Goal: Transaction & Acquisition: Book appointment/travel/reservation

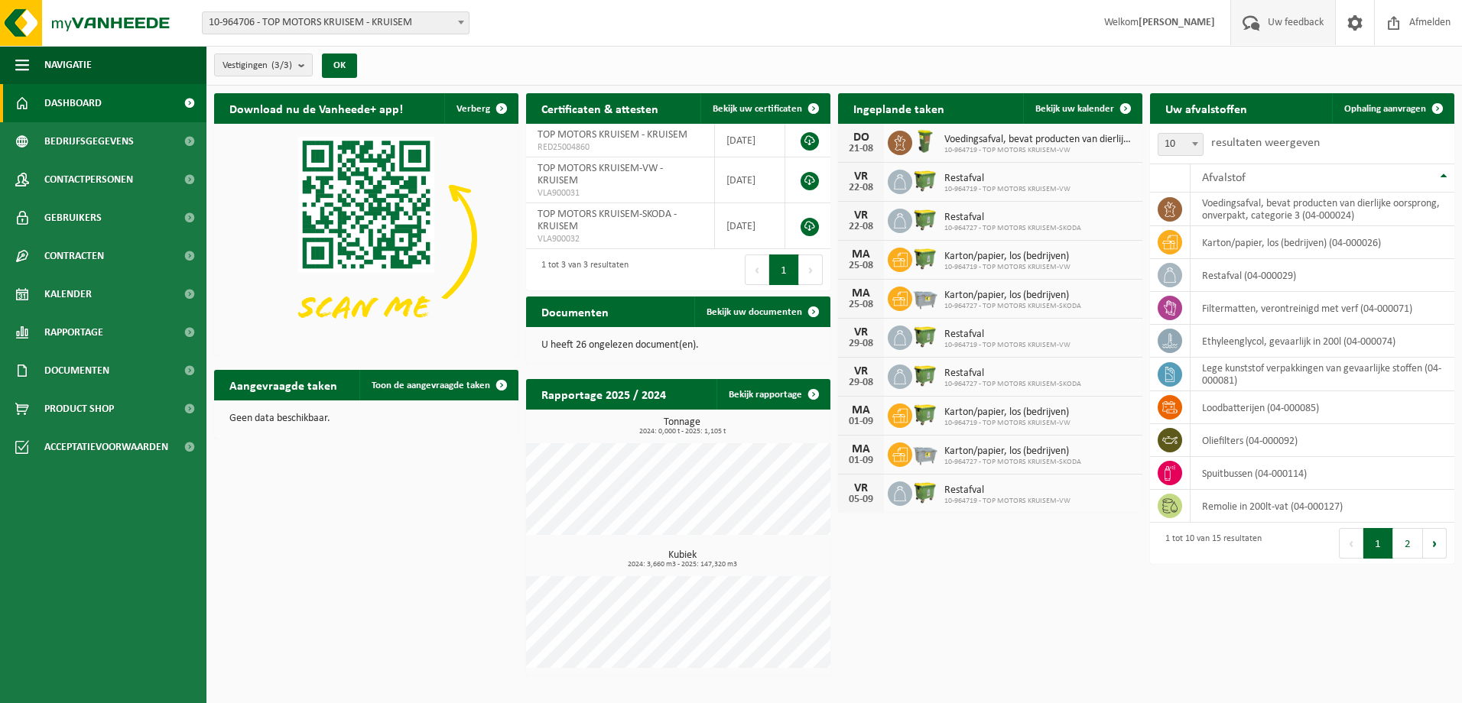
click at [1282, 23] on span "Uw feedback" at bounding box center [1295, 22] width 63 height 45
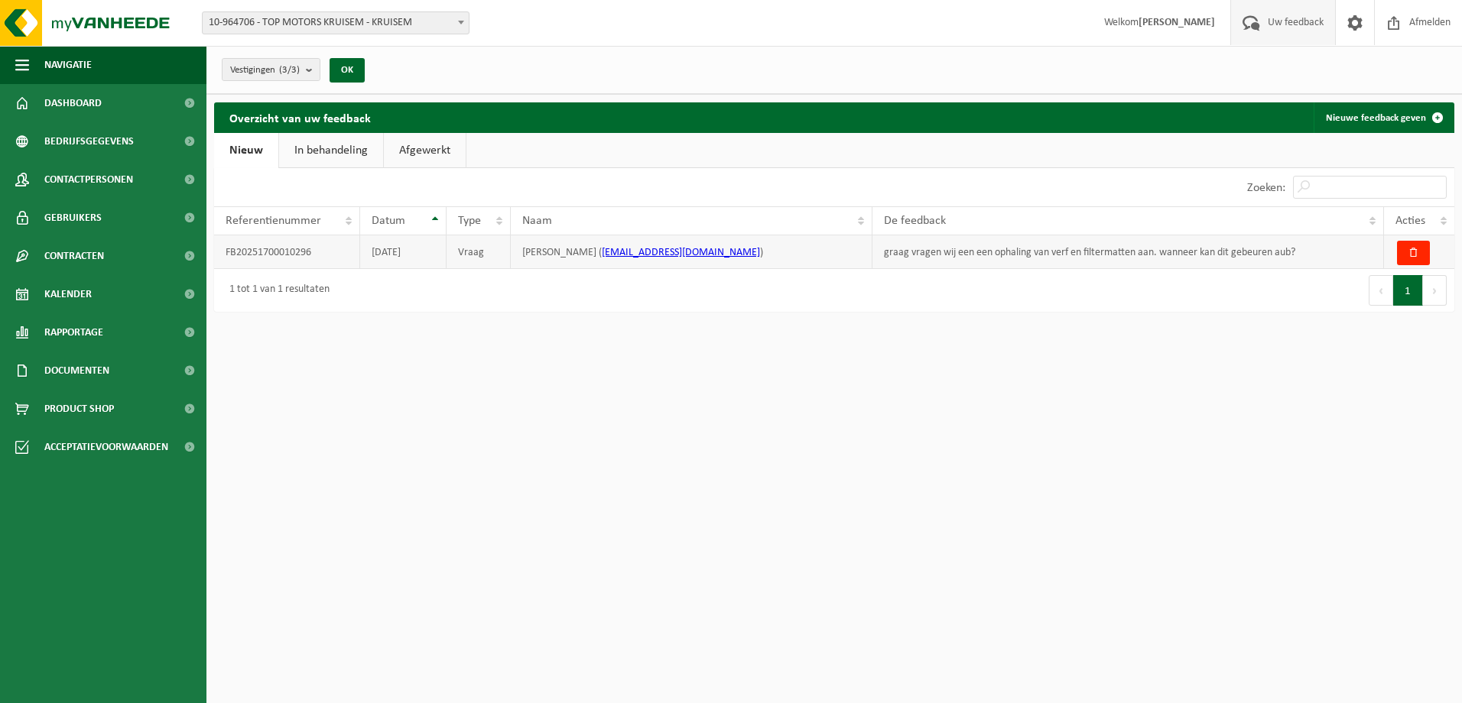
click at [303, 251] on td "FB20251700010296" at bounding box center [287, 252] width 146 height 34
click at [494, 248] on td "Vraag" at bounding box center [478, 252] width 64 height 34
click at [248, 252] on td "FB20251700010296" at bounding box center [287, 252] width 146 height 34
click at [335, 161] on link "In behandeling" at bounding box center [331, 150] width 104 height 35
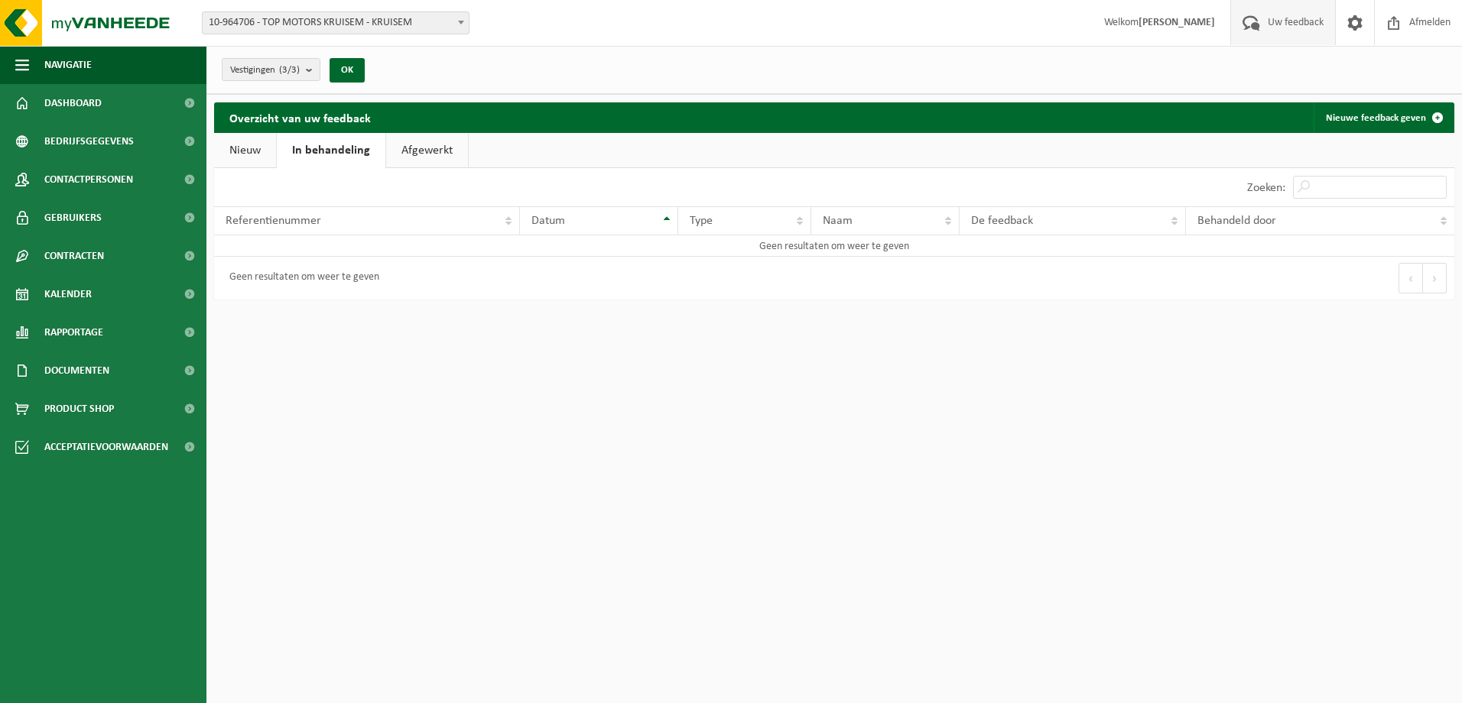
click at [445, 154] on link "Afgewerkt" at bounding box center [427, 150] width 82 height 35
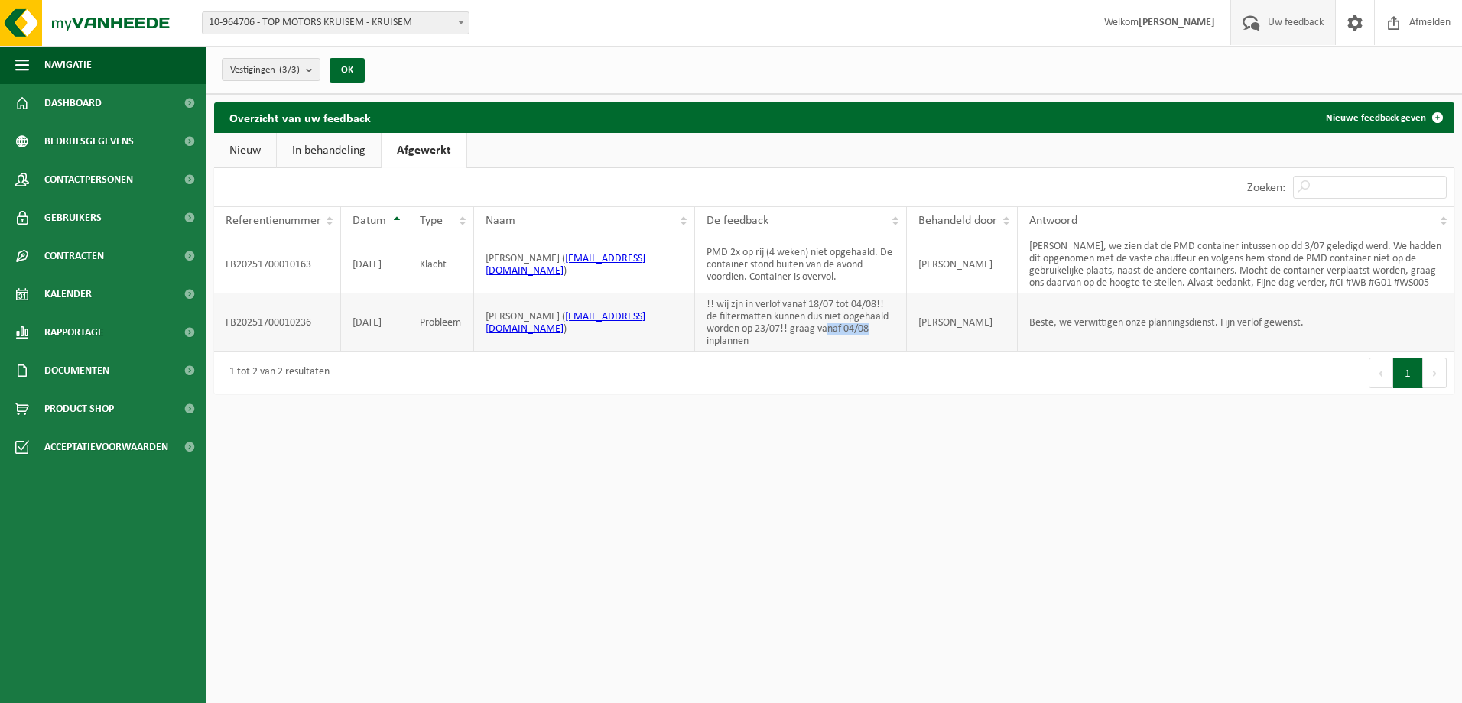
drag, startPoint x: 827, startPoint y: 329, endPoint x: 884, endPoint y: 331, distance: 56.6
click at [884, 331] on td "!! wij zjn in verlof vanaf 18/07 tot 04/08!! de filtermatten kunnen dus niet op…" at bounding box center [800, 323] width 211 height 58
drag, startPoint x: 884, startPoint y: 331, endPoint x: 1050, endPoint y: 449, distance: 203.4
click at [1050, 449] on html "Vestiging: 10-964706 - TOP MOTORS KRUISEM - KRUISEM 10-964727 - TOP MOTORS KRUI…" at bounding box center [731, 351] width 1462 height 703
click at [268, 153] on link "Nieuw" at bounding box center [245, 150] width 62 height 35
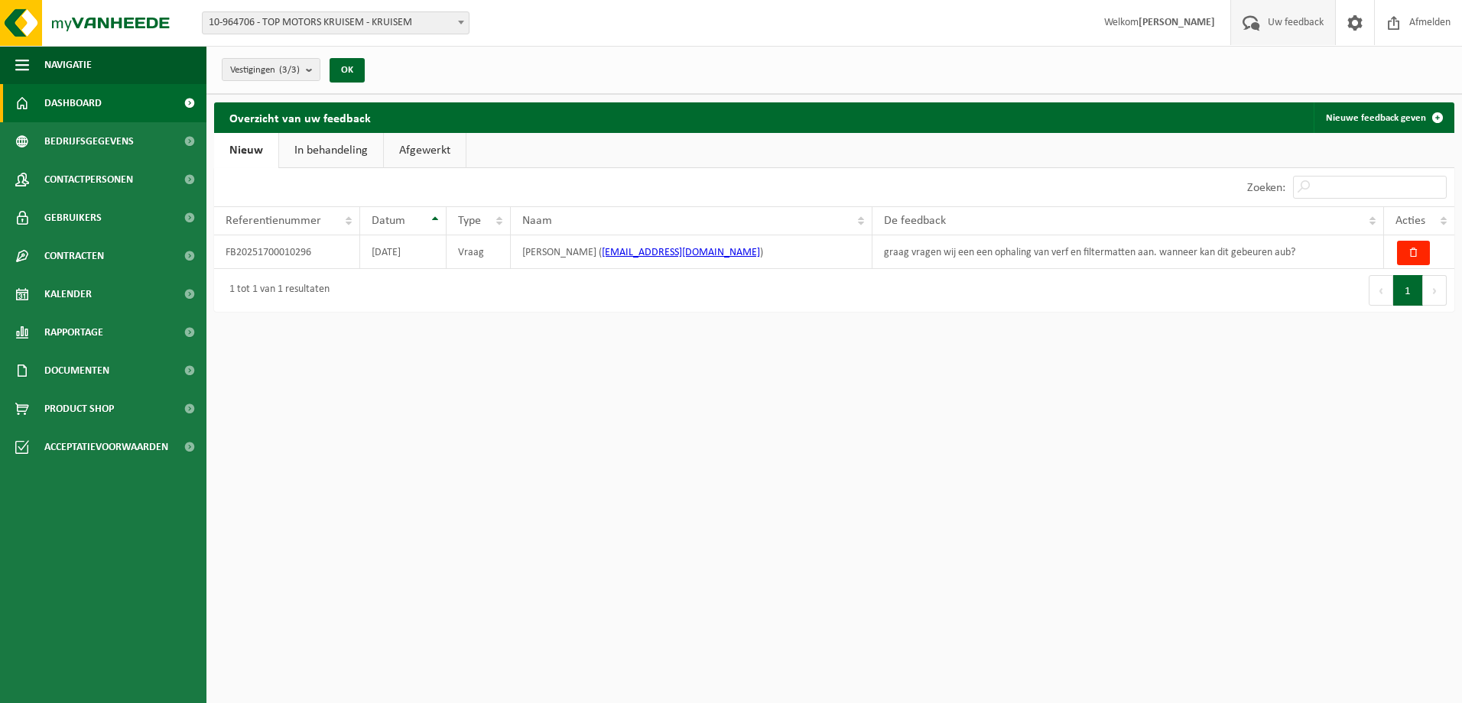
click at [161, 99] on link "Dashboard" at bounding box center [103, 103] width 206 height 38
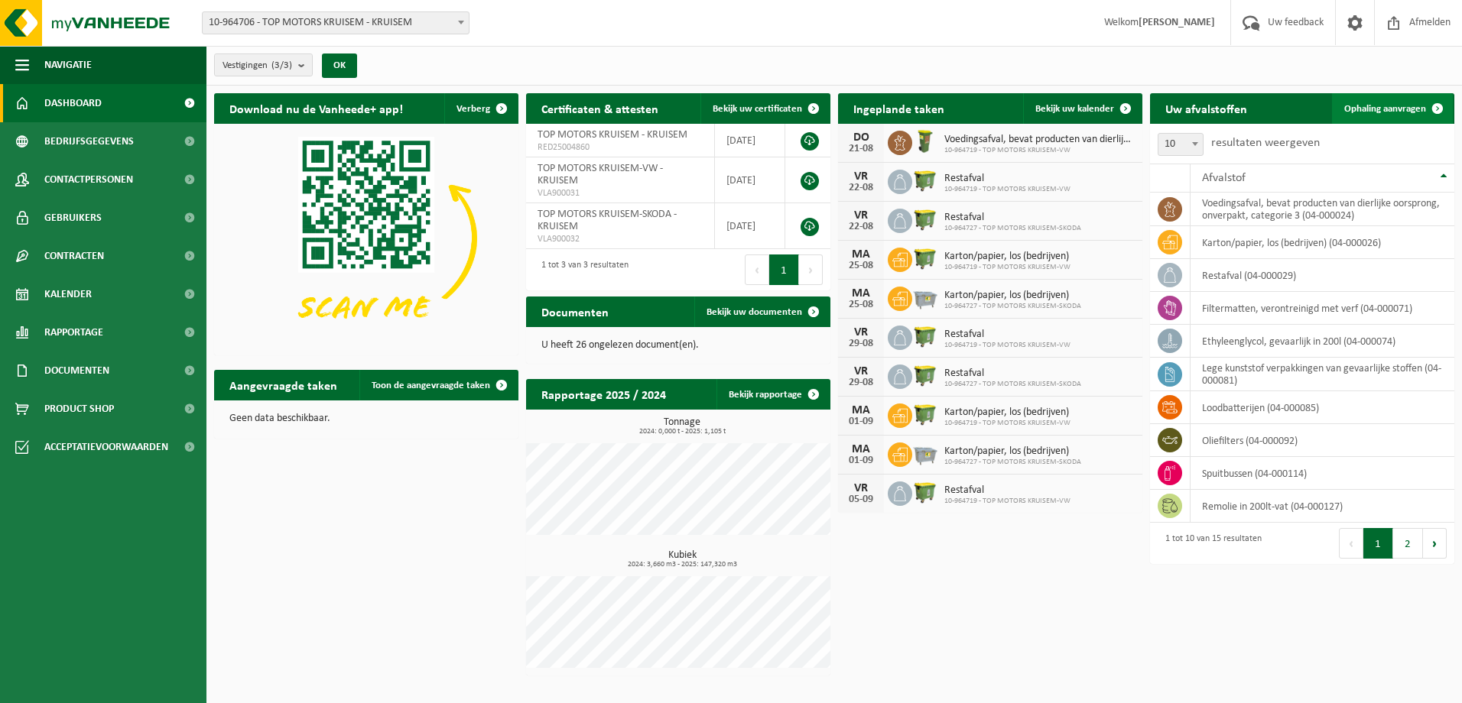
click at [1390, 111] on span "Ophaling aanvragen" at bounding box center [1385, 109] width 82 height 10
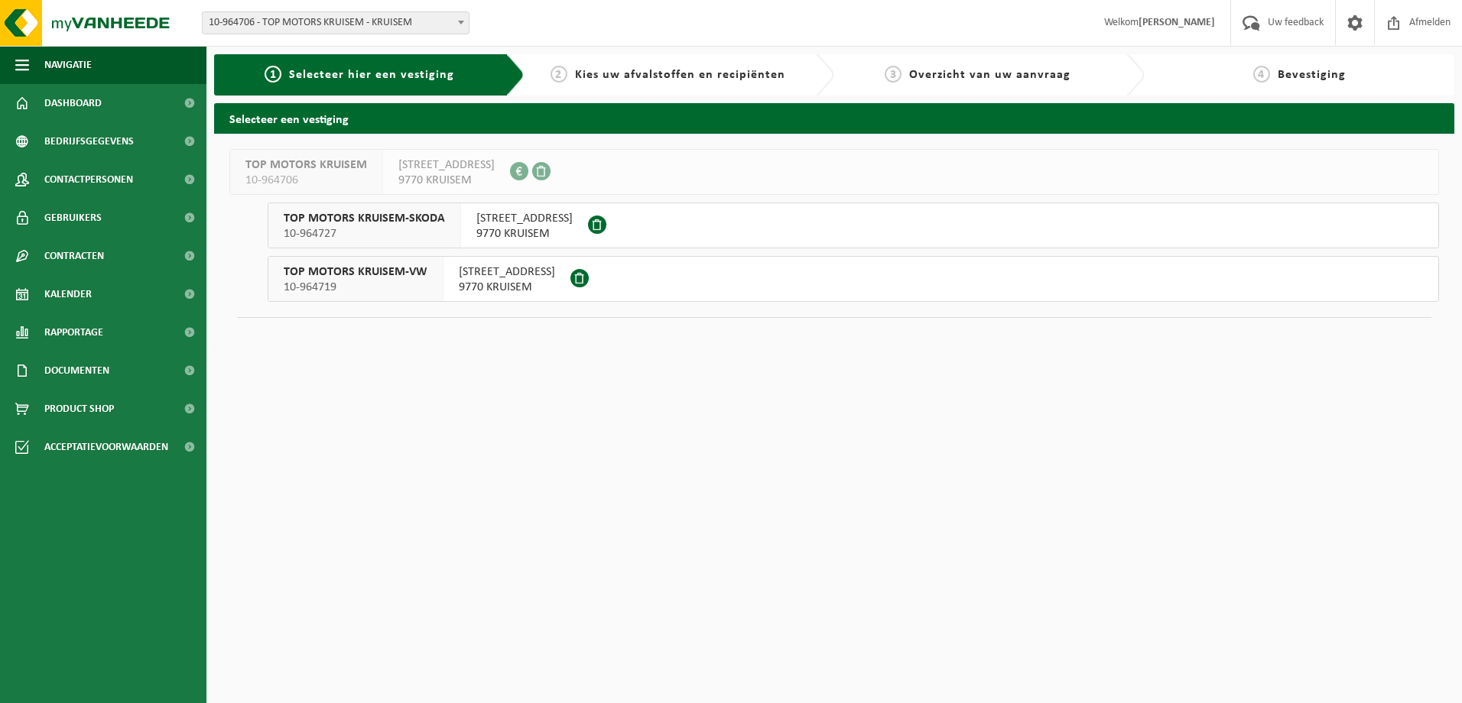
click at [518, 223] on span "HOOGSTRAAT 14" at bounding box center [524, 218] width 96 height 15
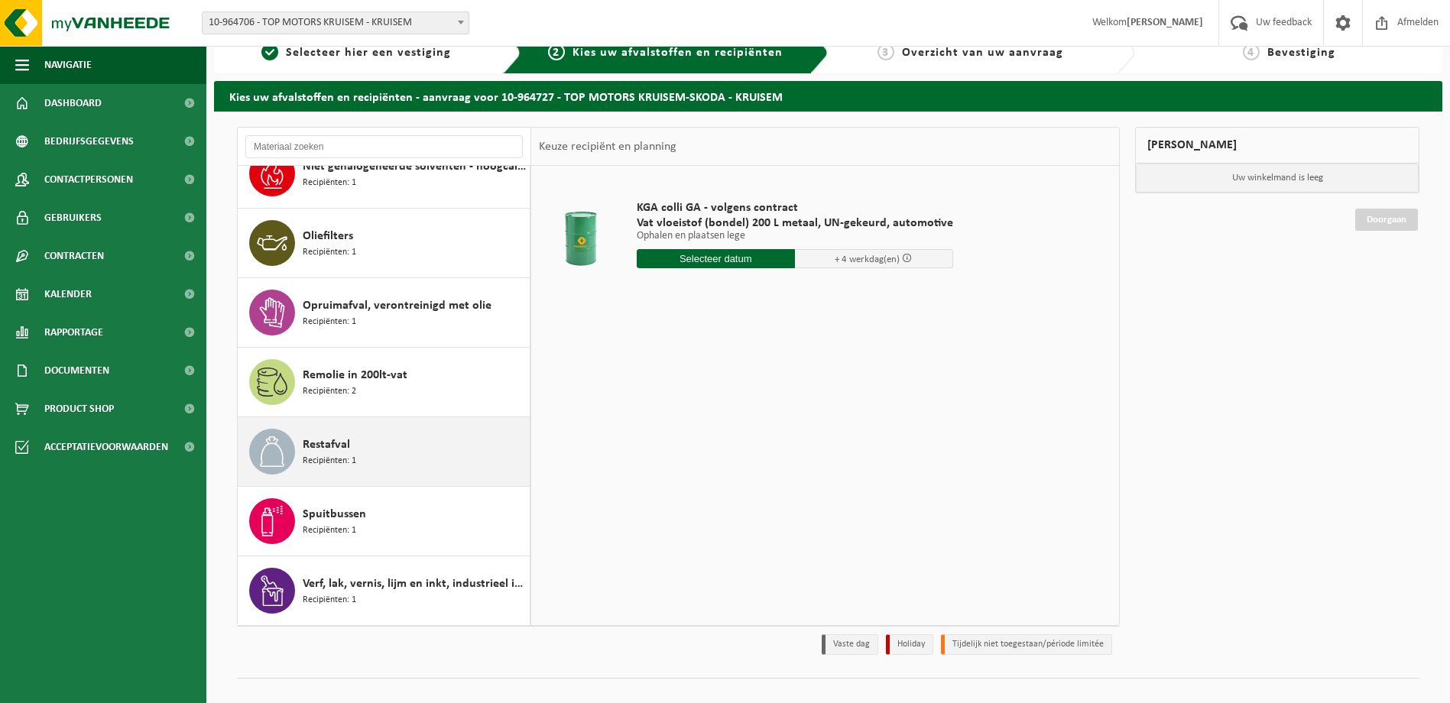
scroll to position [44, 0]
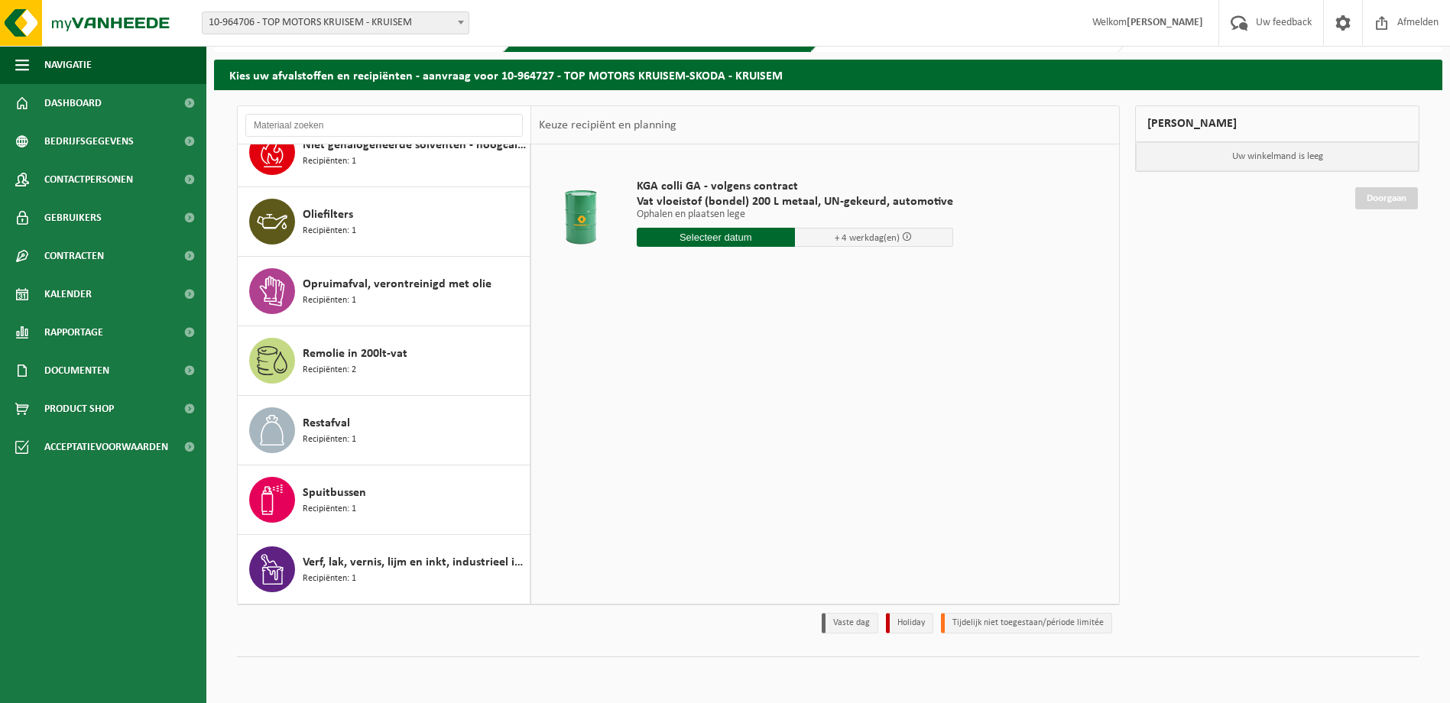
drag, startPoint x: 398, startPoint y: 505, endPoint x: 806, endPoint y: 479, distance: 409.1
click at [806, 479] on div "Afgewerkte olie - industrie in 200lt Recipiënten: 1 Ethyleenglycol, gevaarlijk …" at bounding box center [678, 354] width 883 height 499
click at [350, 490] on span "Spuitbussen" at bounding box center [334, 493] width 63 height 18
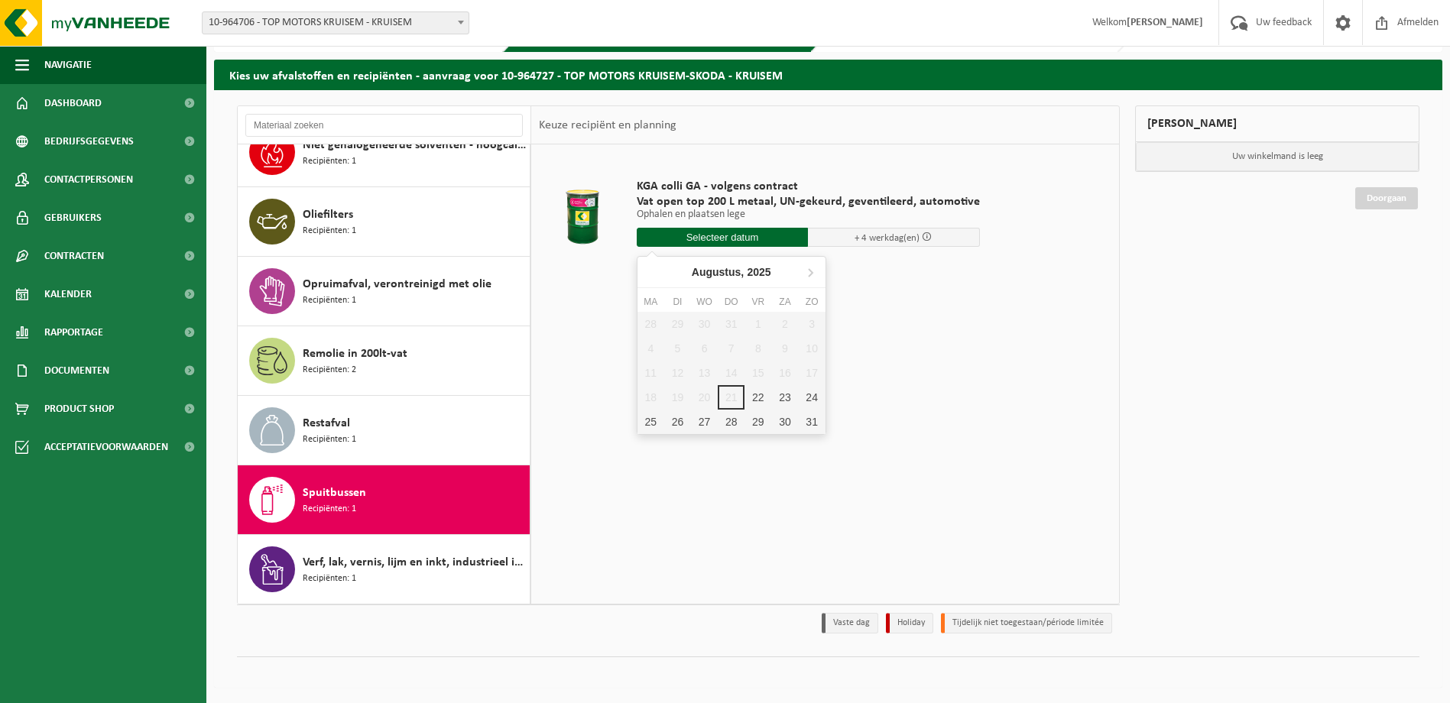
click at [704, 239] on input "text" at bounding box center [723, 237] width 172 height 19
click at [762, 401] on div "22" at bounding box center [758, 397] width 27 height 24
type input "Van 2025-08-22"
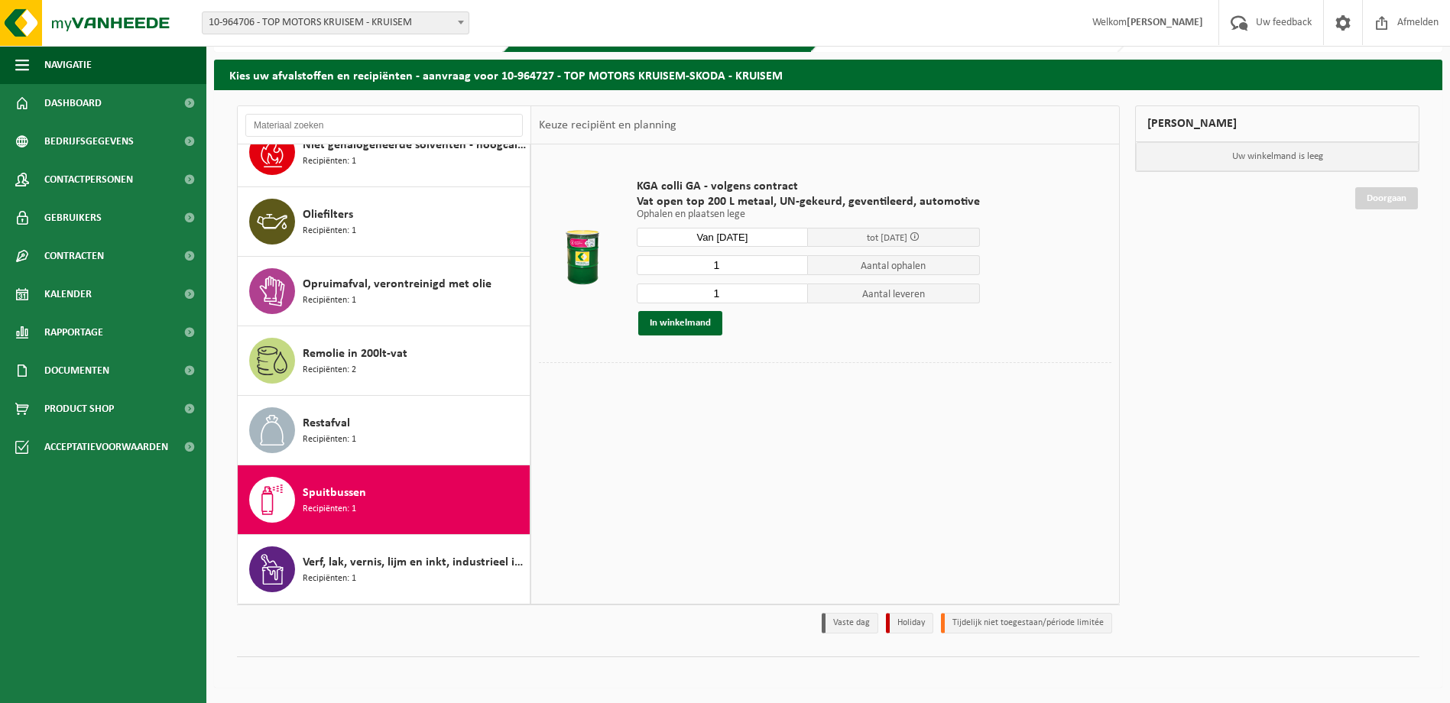
click at [346, 492] on span "Spuitbussen" at bounding box center [334, 493] width 63 height 18
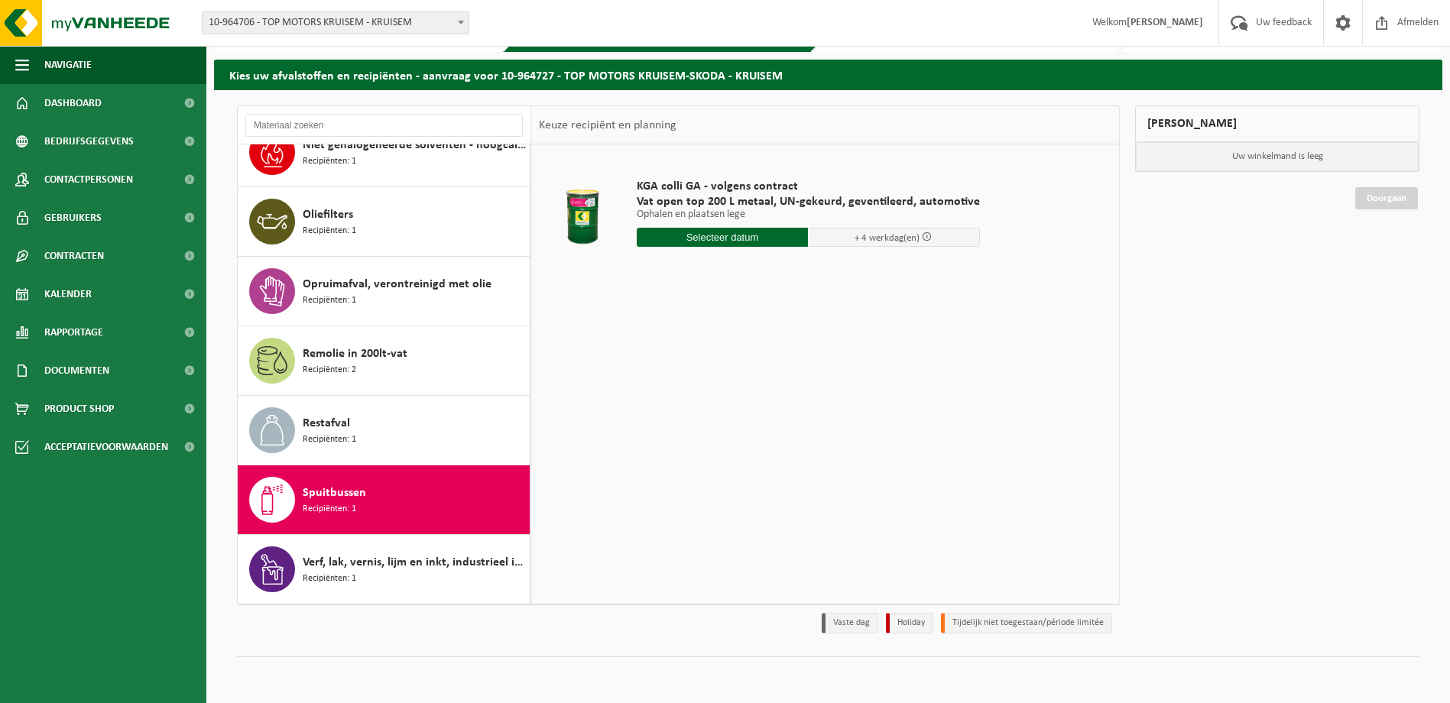
click at [774, 242] on input "text" at bounding box center [723, 237] width 172 height 19
click at [758, 400] on div "22" at bounding box center [758, 397] width 27 height 24
type input "Van 2025-08-22"
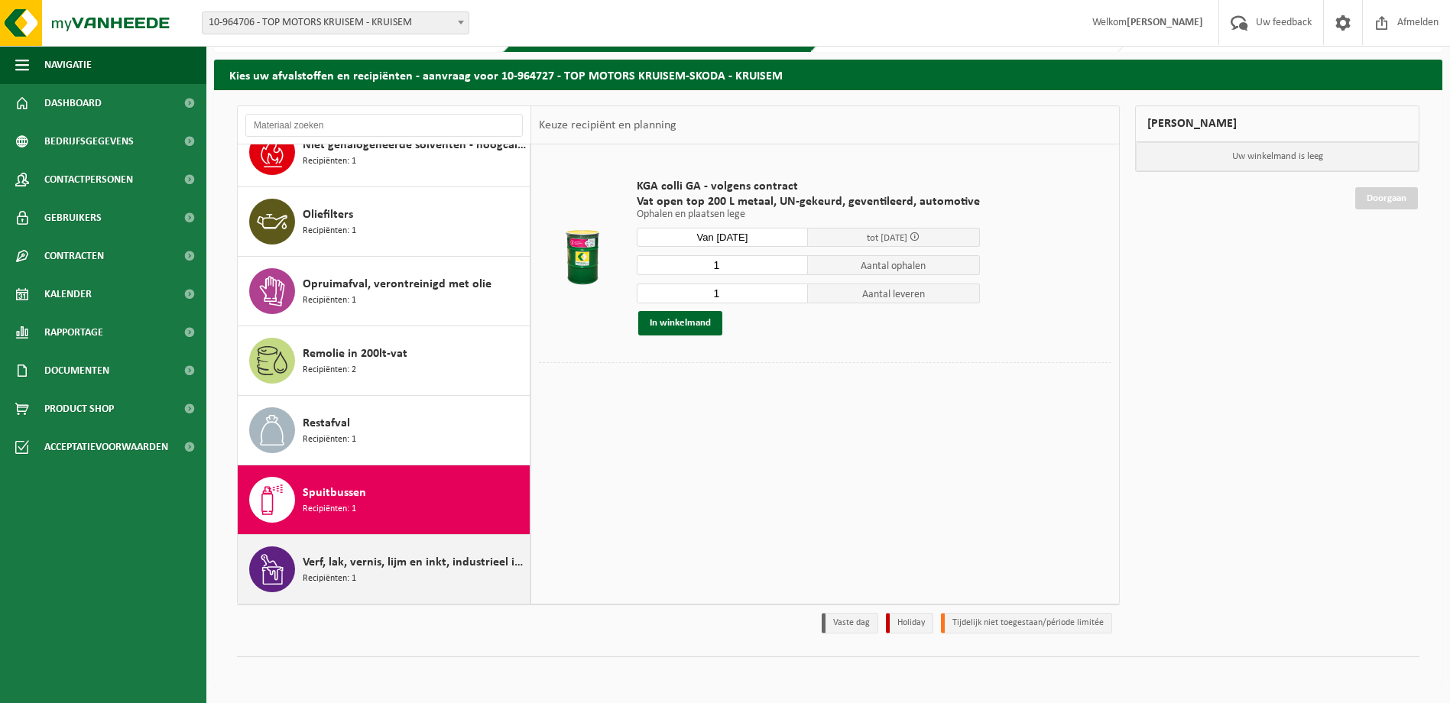
click at [351, 570] on span "Verf, lak, vernis, lijm en inkt, industrieel in kleinverpakking" at bounding box center [414, 562] width 223 height 18
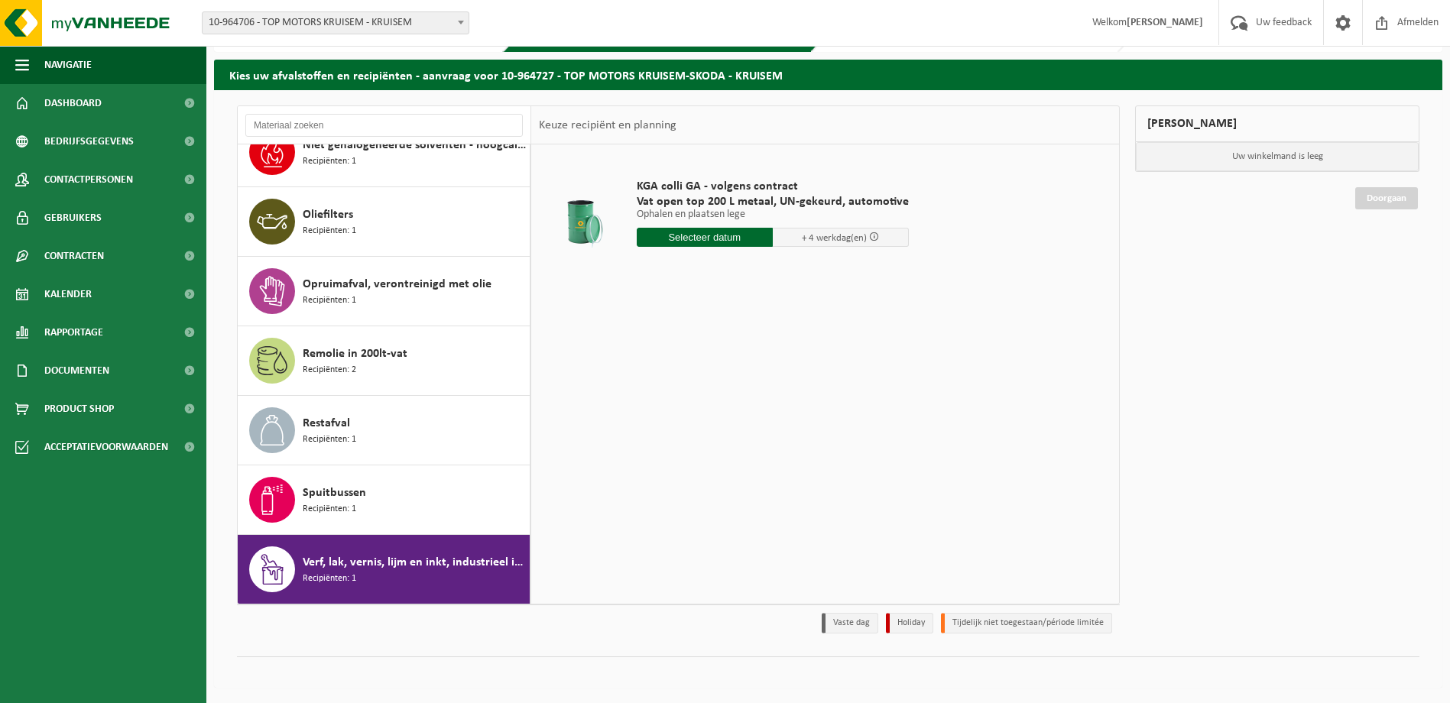
click at [738, 236] on input "text" at bounding box center [705, 237] width 136 height 19
click at [761, 398] on div "22" at bounding box center [758, 397] width 27 height 24
type input "Van 2025-08-22"
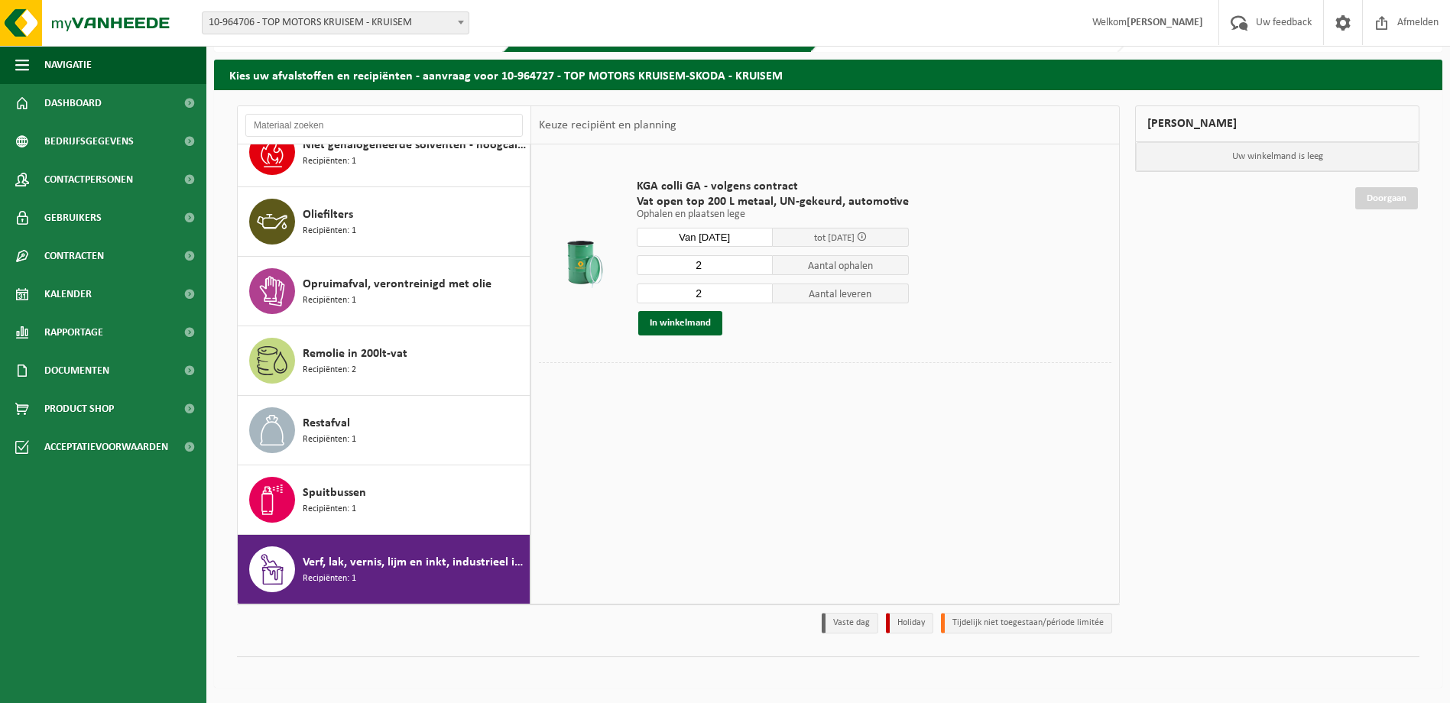
click at [720, 264] on input "2" at bounding box center [705, 265] width 136 height 20
type input "1"
click at [756, 269] on input "1" at bounding box center [705, 265] width 136 height 20
type input "1"
click at [757, 299] on input "1" at bounding box center [705, 294] width 136 height 20
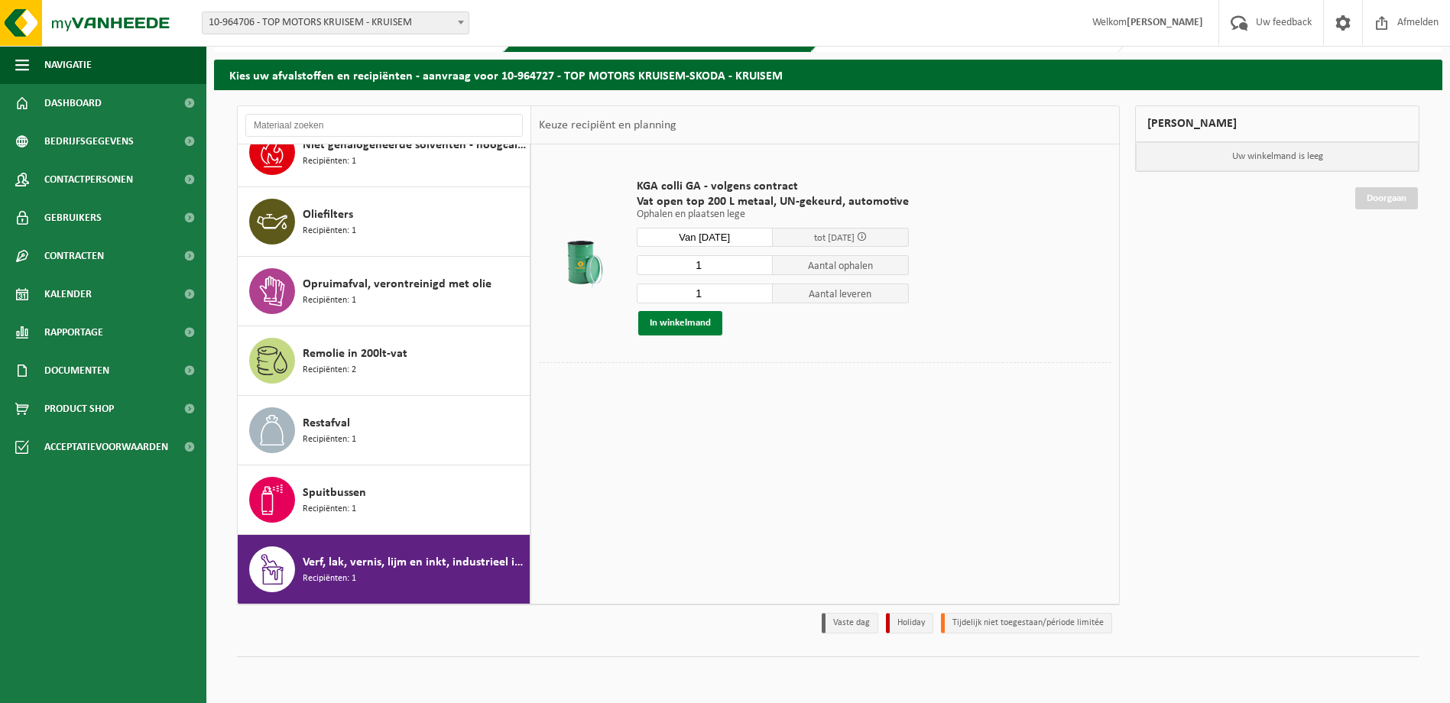
click at [680, 326] on button "In winkelmand" at bounding box center [680, 323] width 84 height 24
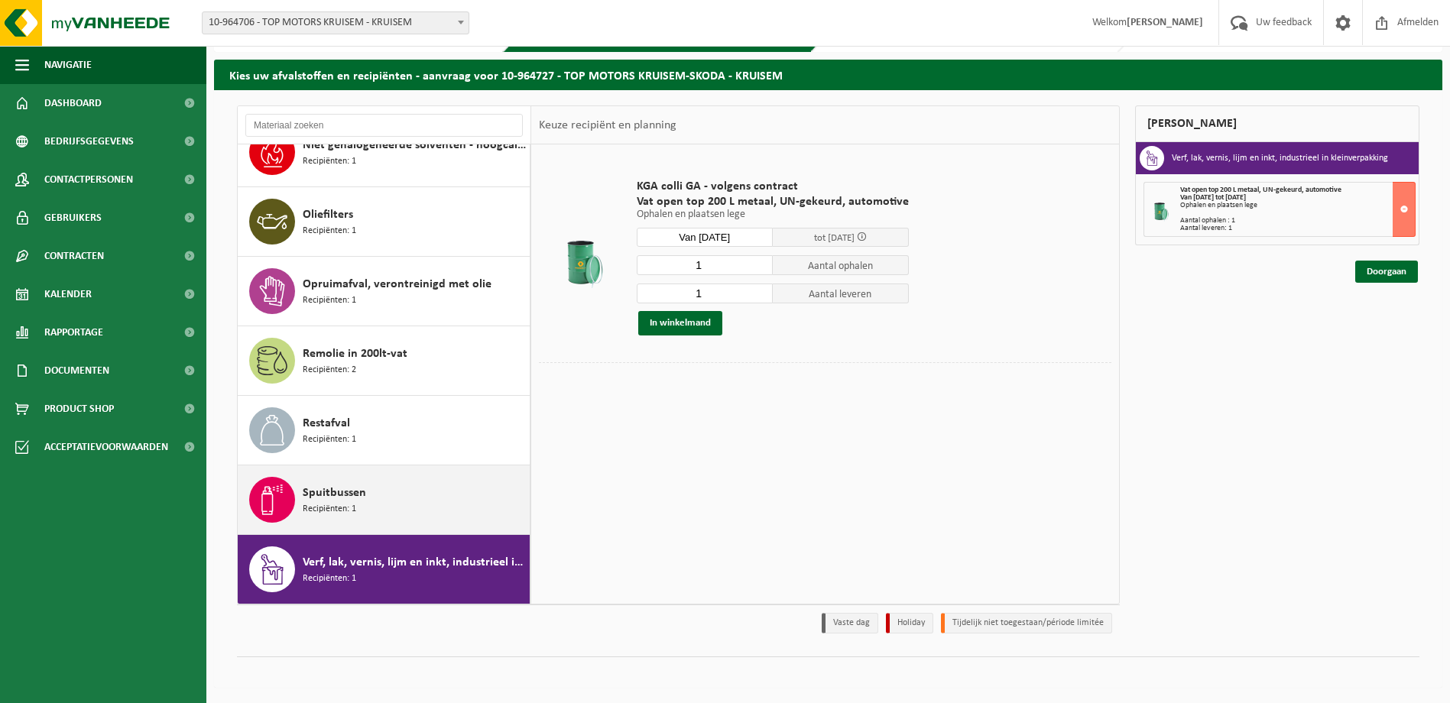
click at [316, 516] on div "Spuitbussen Recipiënten: 1" at bounding box center [414, 500] width 223 height 46
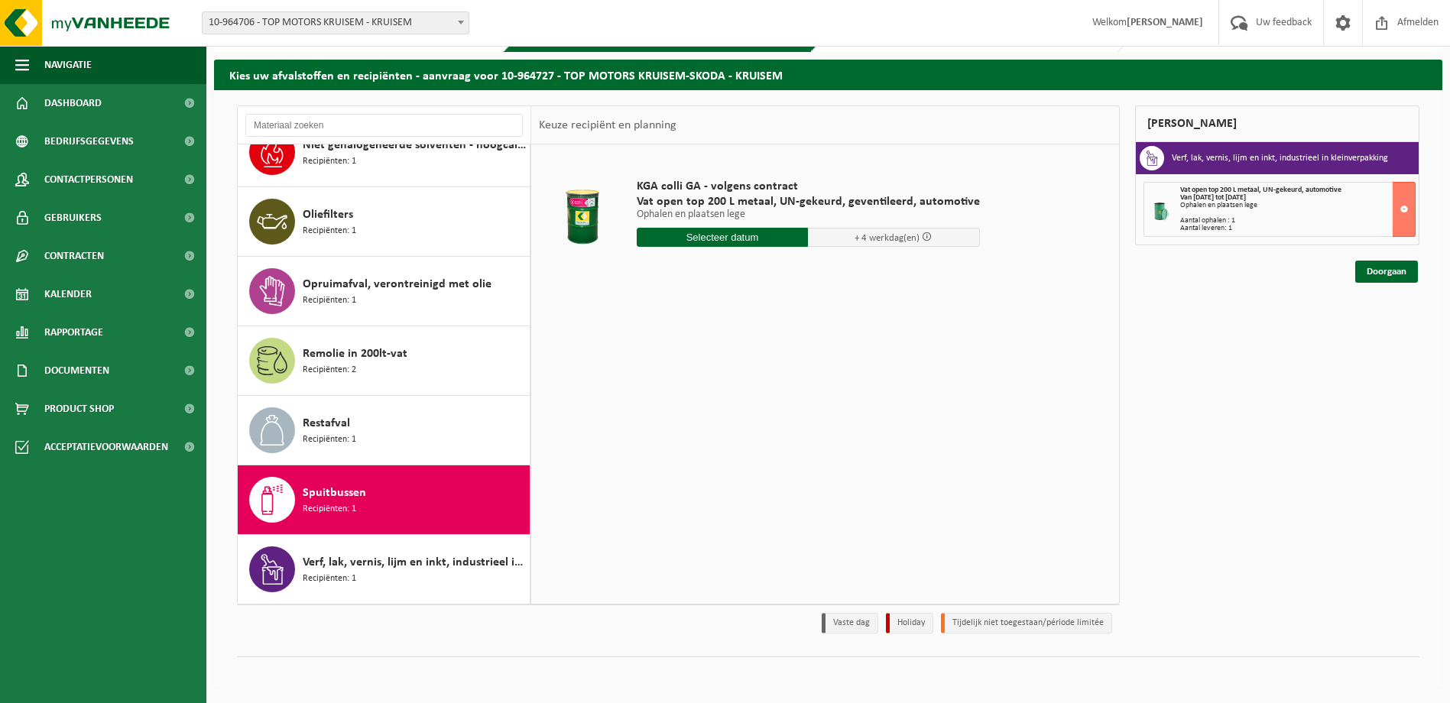
click at [732, 241] on input "text" at bounding box center [723, 237] width 172 height 19
click at [764, 396] on div "22" at bounding box center [758, 397] width 27 height 24
type input "Van 2025-08-22"
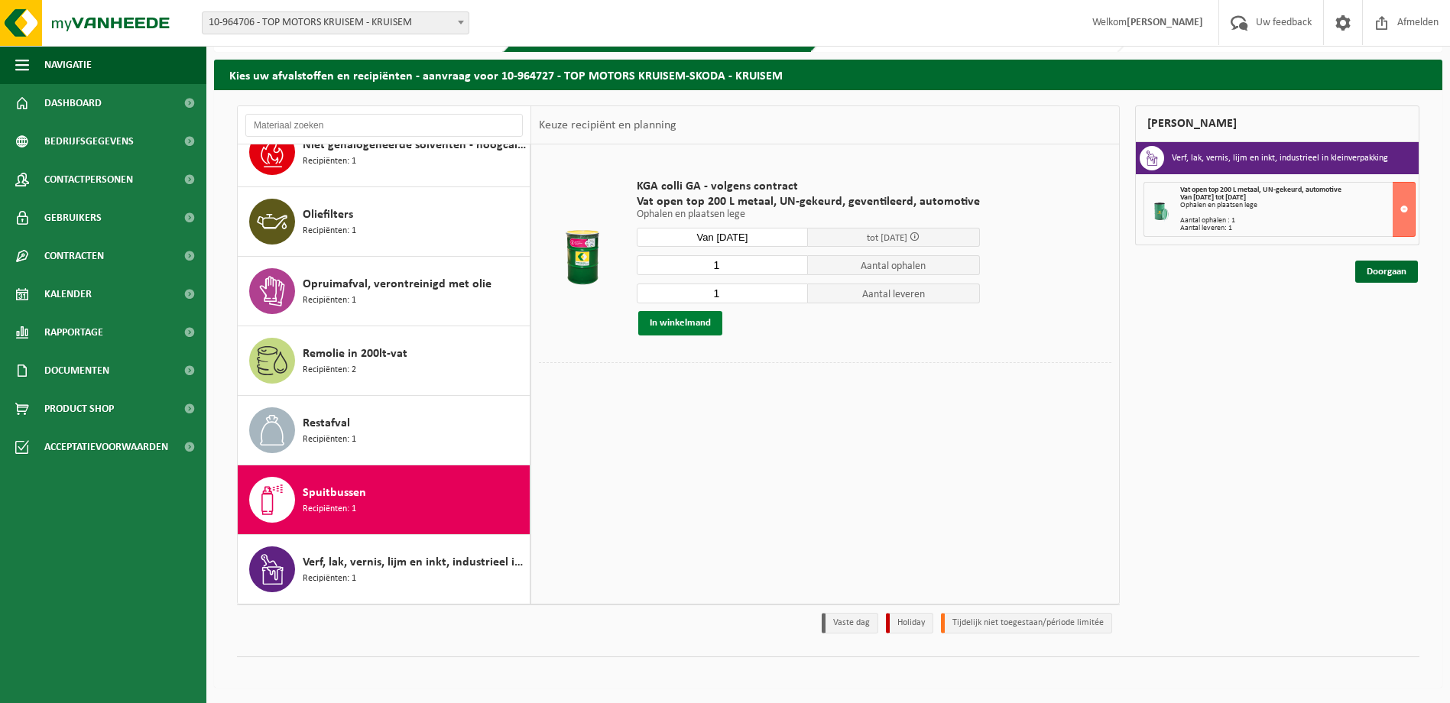
click at [706, 323] on button "In winkelmand" at bounding box center [680, 323] width 84 height 24
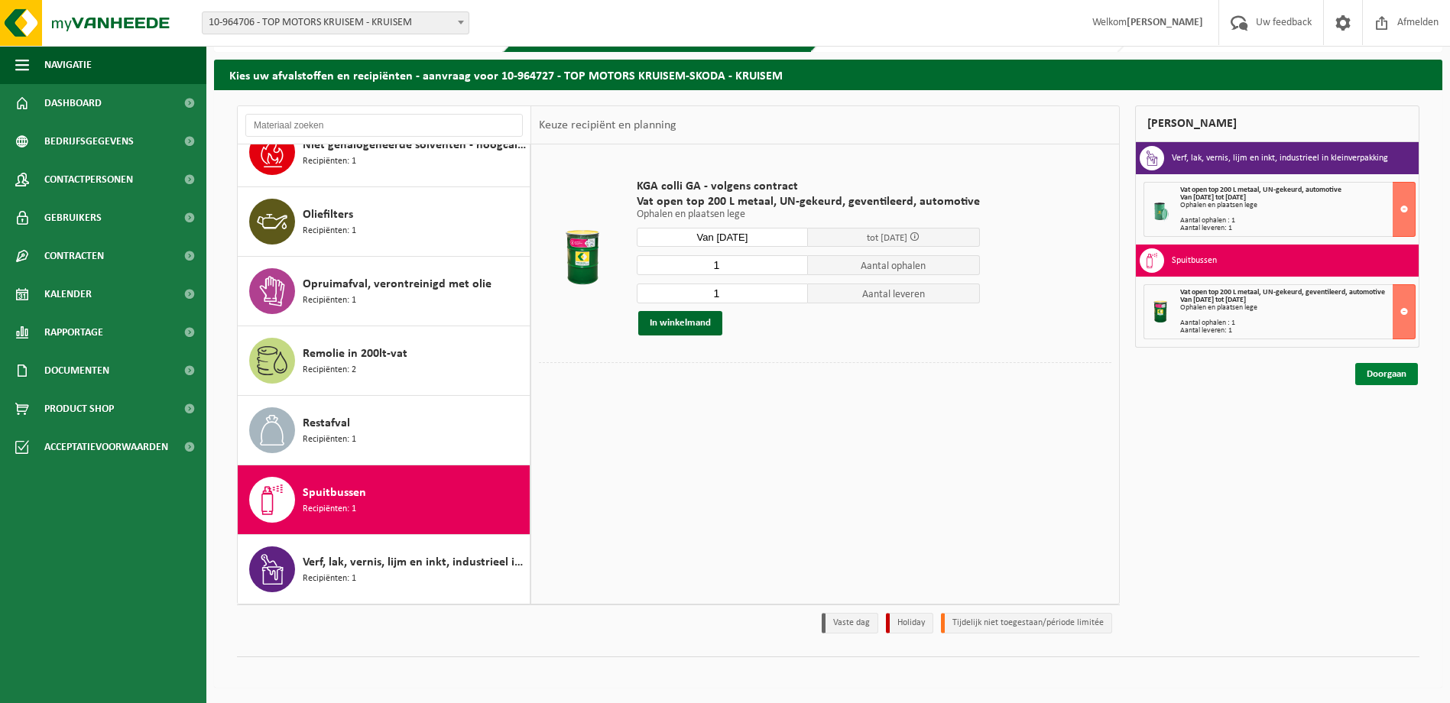
click at [1391, 374] on link "Doorgaan" at bounding box center [1386, 374] width 63 height 22
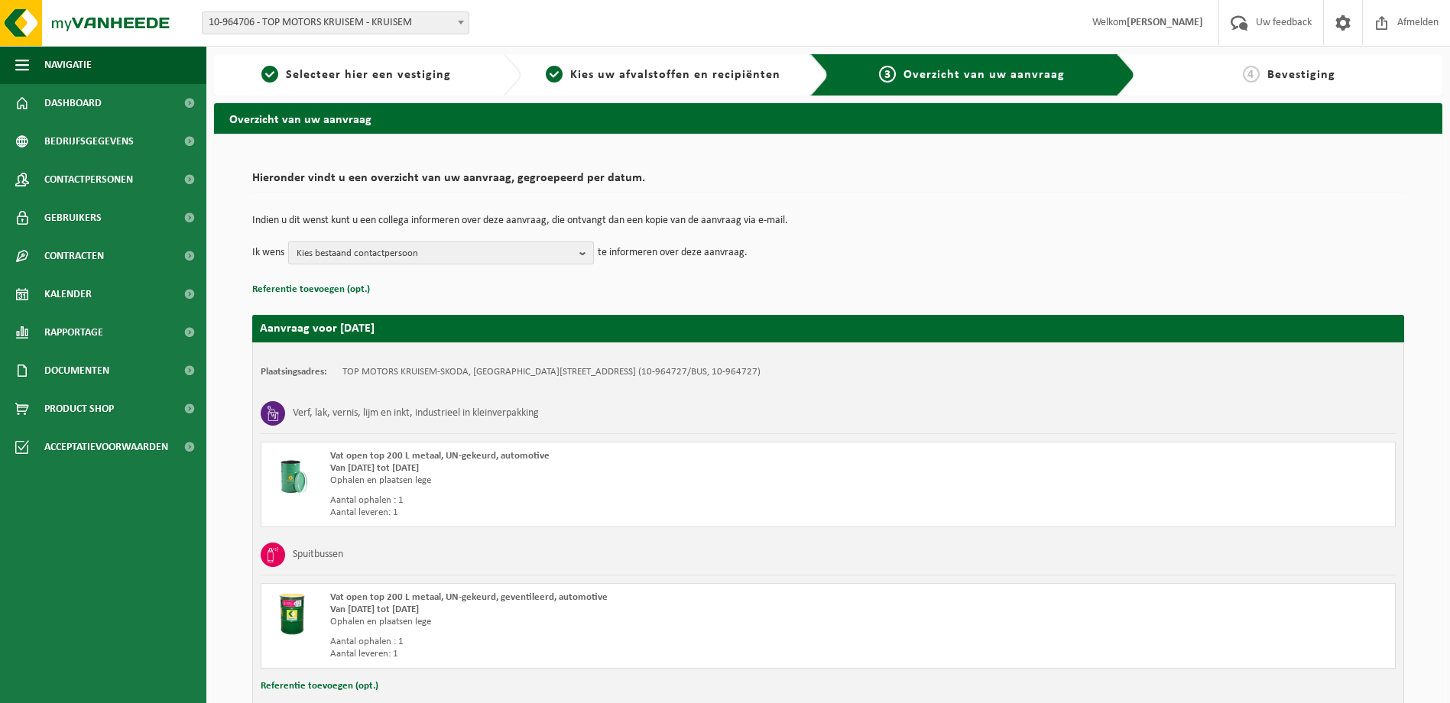
click at [552, 244] on span "Kies bestaand contactpersoon" at bounding box center [435, 253] width 277 height 23
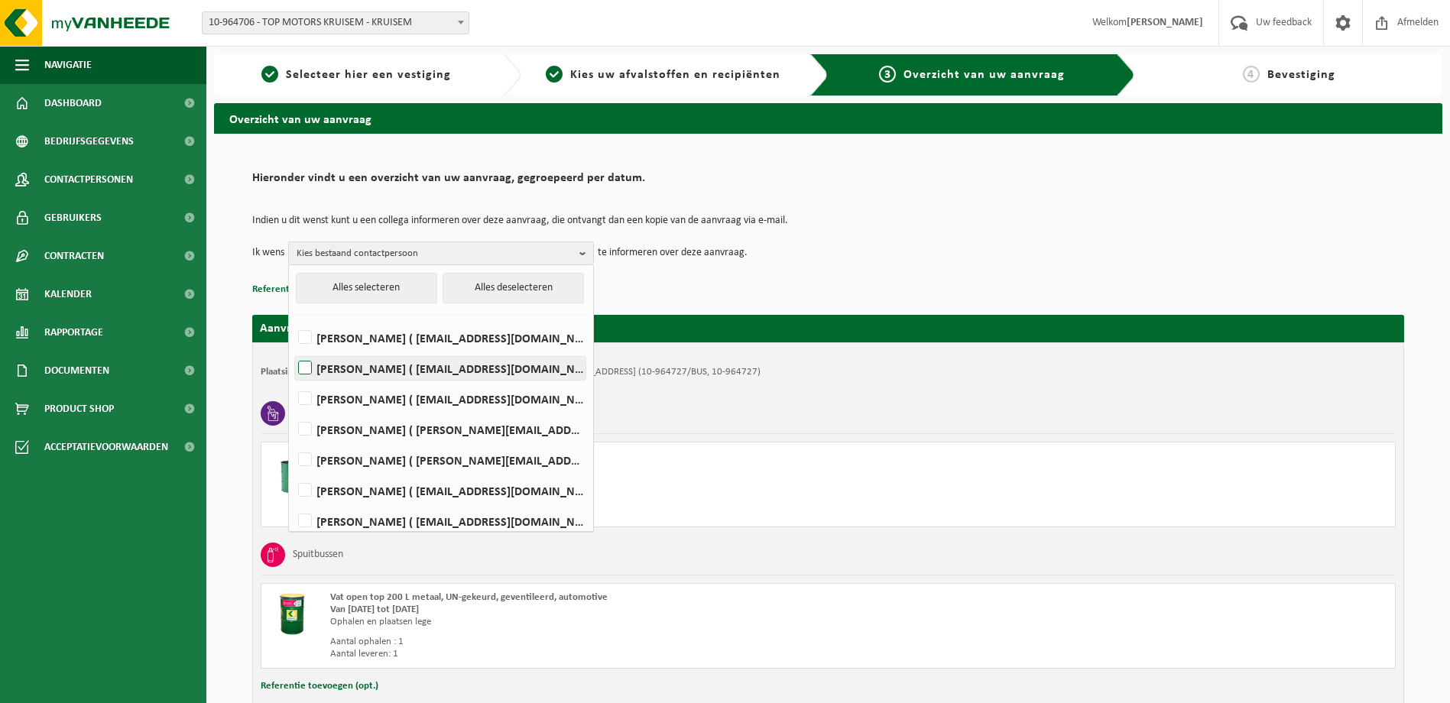
click at [308, 365] on label "TIM LEFEVRE ( tim.lefevre@topmotors.be )" at bounding box center [440, 368] width 290 height 23
click at [293, 349] on input "TIM LEFEVRE ( tim.lefevre@topmotors.be )" at bounding box center [292, 349] width 1 height 1
checkbox input "true"
click at [967, 268] on div "Indien u dit wenst kunt u een collega informeren over deze aanvraag, die ontvan…" at bounding box center [828, 240] width 1152 height 80
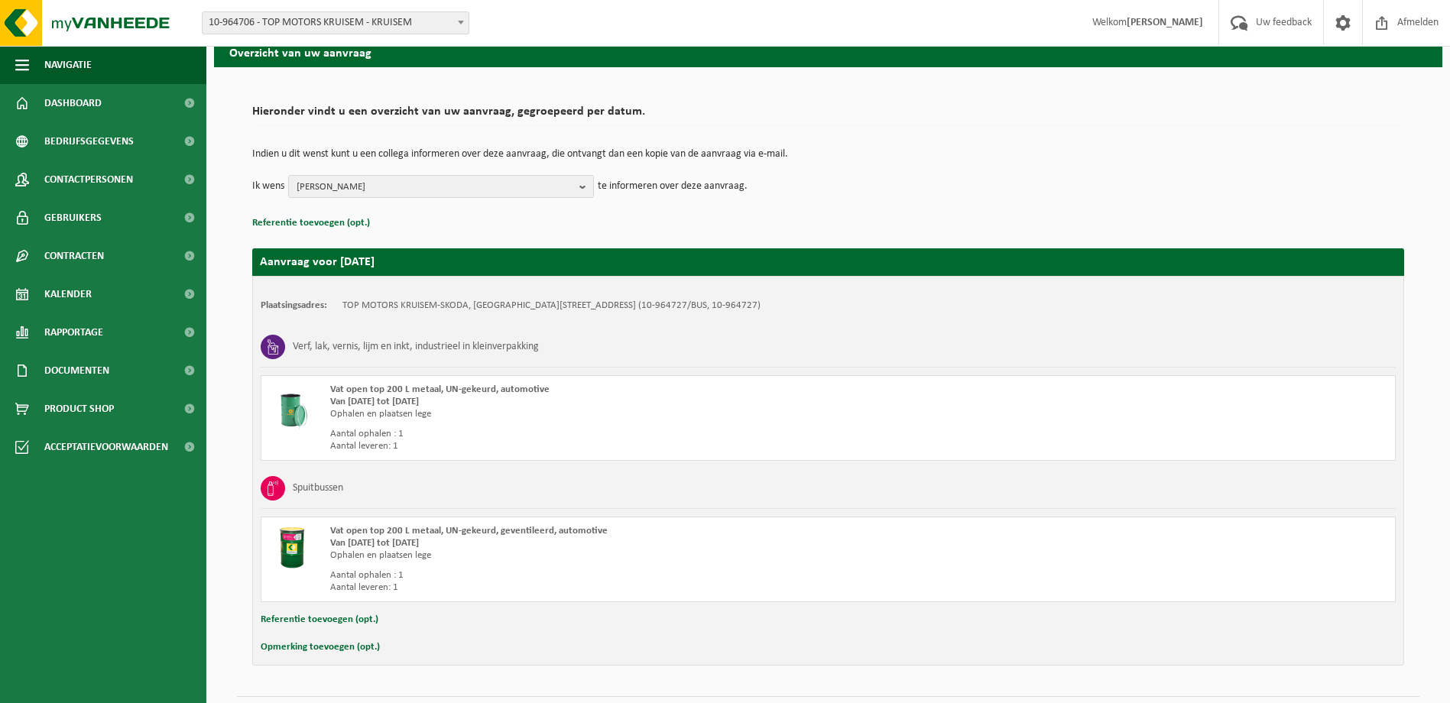
scroll to position [106, 0]
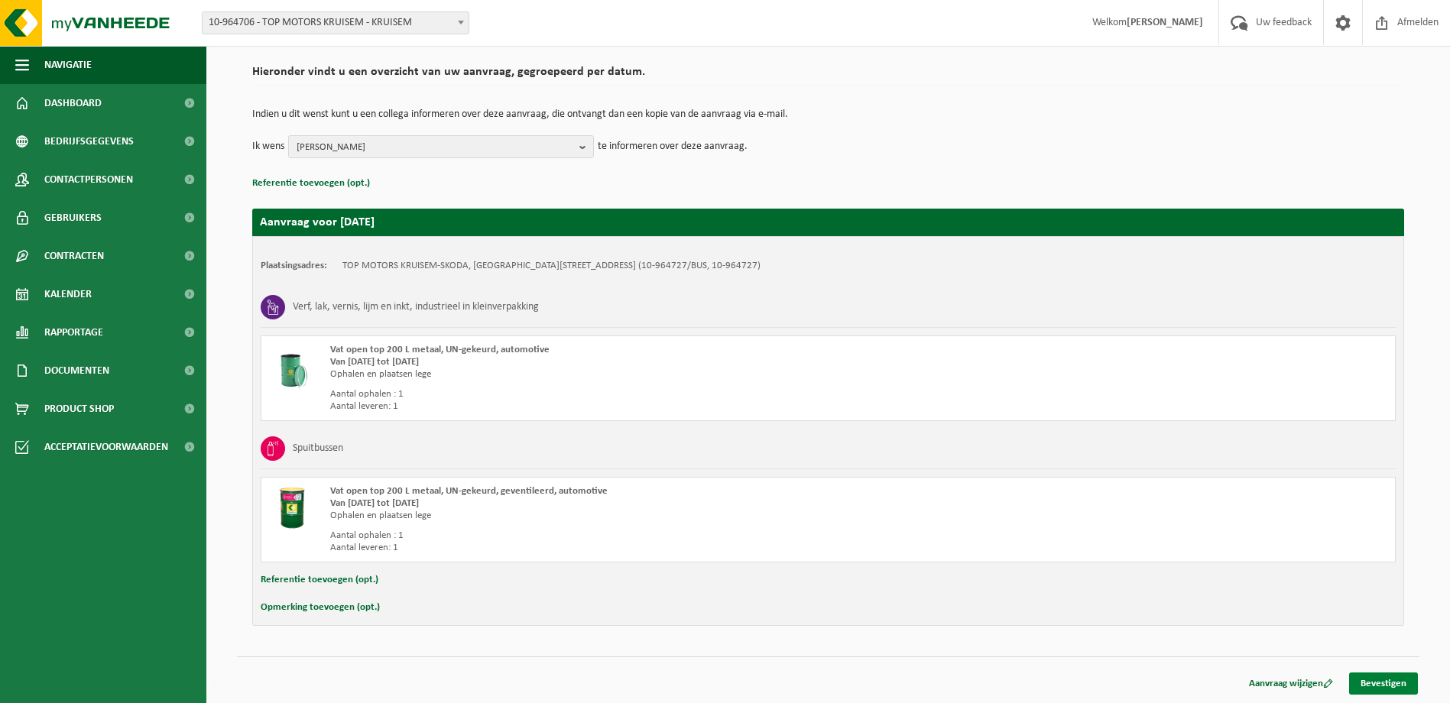
click at [1378, 681] on link "Bevestigen" at bounding box center [1383, 684] width 69 height 22
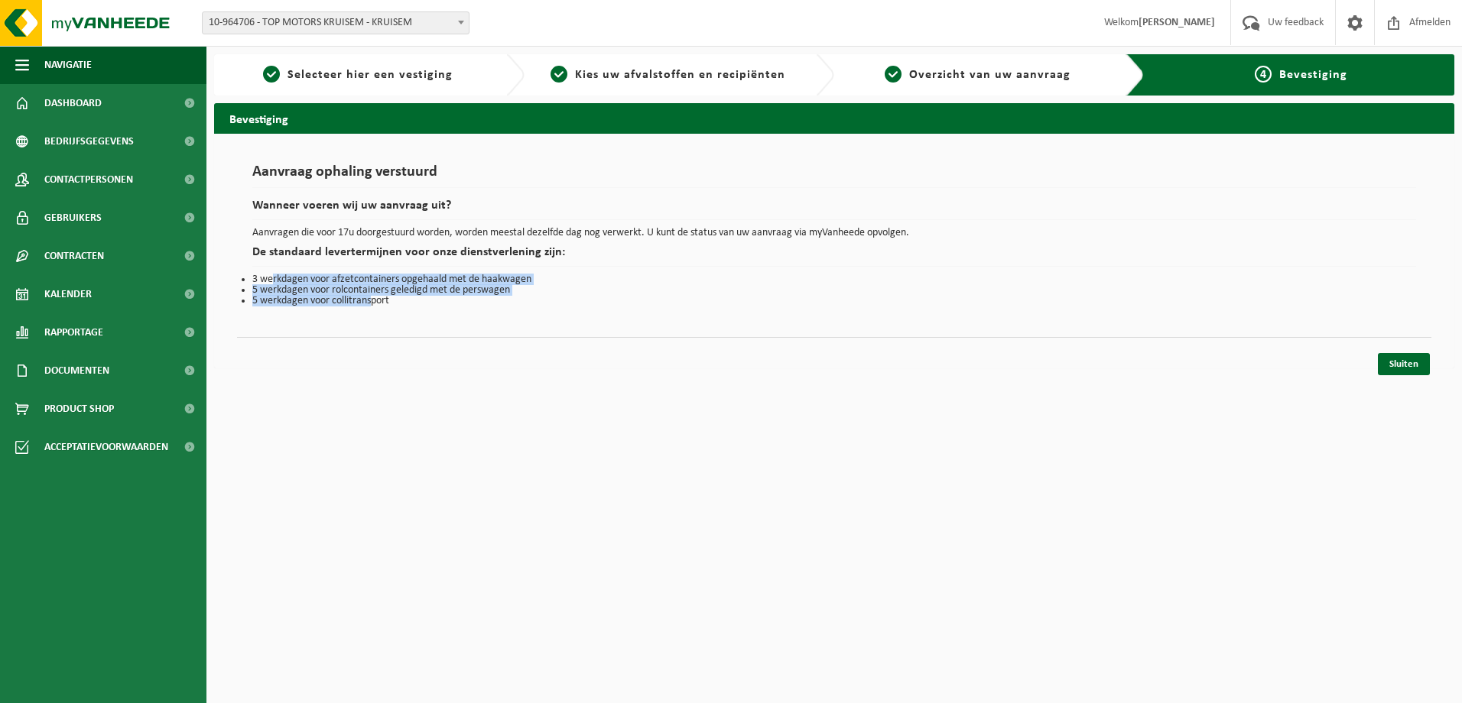
drag, startPoint x: 274, startPoint y: 276, endPoint x: 373, endPoint y: 309, distance: 104.7
click at [373, 309] on div "Aanvraag ophaling verstuurd Wanneer voeren wij uw aanvraag uit? Aanvragen die v…" at bounding box center [834, 235] width 1194 height 173
click at [1404, 363] on link "Sluiten" at bounding box center [1404, 364] width 52 height 22
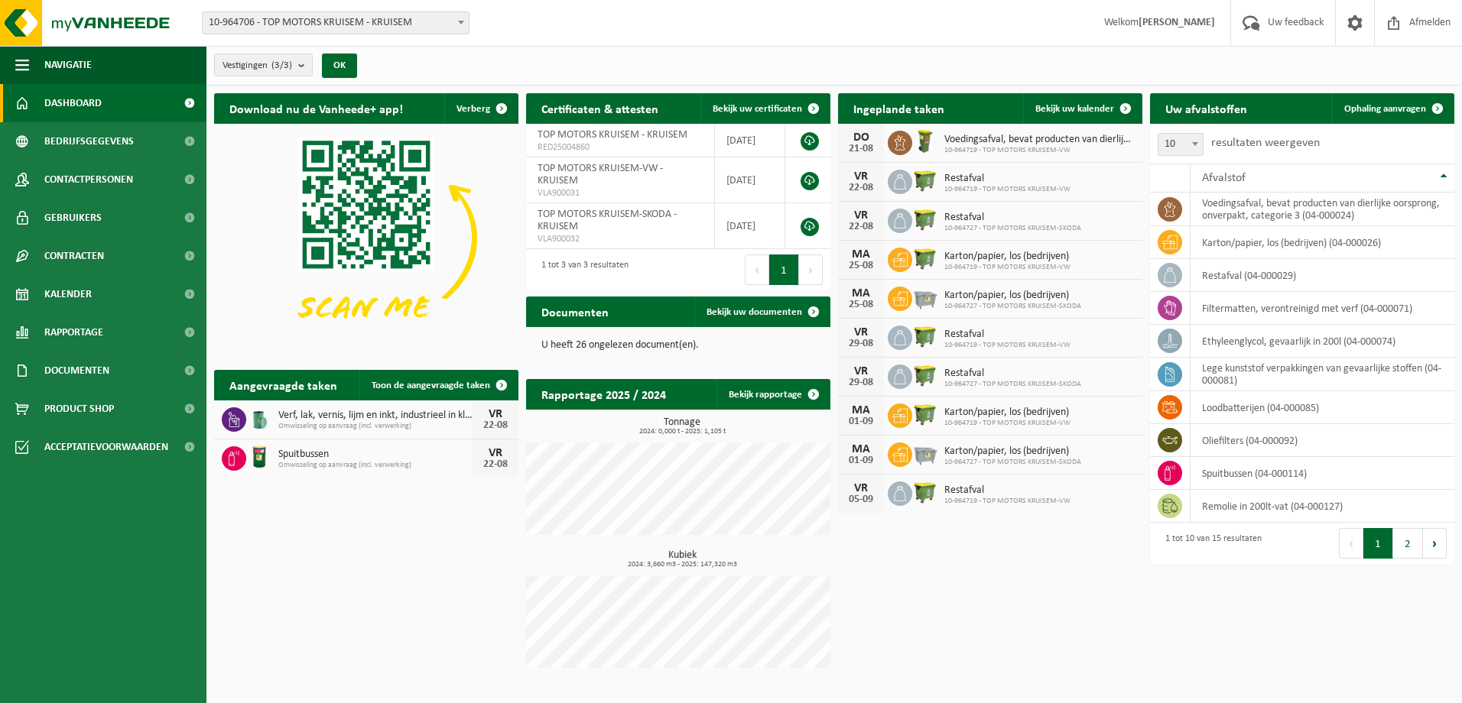
click at [1073, 625] on div "Download nu de Vanheede+ app! Verberg Certificaten & attesten Bekijk uw certifi…" at bounding box center [834, 385] width 1248 height 598
